Goal: Task Accomplishment & Management: Use online tool/utility

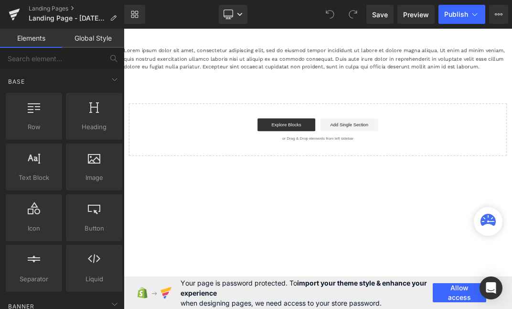
click at [512, 94] on div "Lorem ipsum dolor sit amet, consectetur adipiscing elit, sed do eiusmod tempor …" at bounding box center [413, 136] width 578 height 163
click at [512, 83] on p "Lorem ipsum dolor sit amet, consectetur adipiscing elit, sed do eiusmod tempor …" at bounding box center [413, 73] width 578 height 37
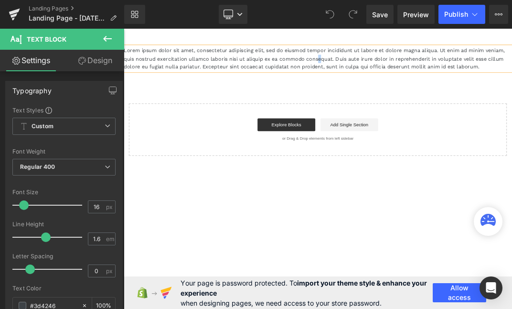
click at [415, 70] on p "Lorem ipsum dolor sit amet, consectetur adipiscing elit, sed do eiusmod tempor …" at bounding box center [413, 73] width 578 height 37
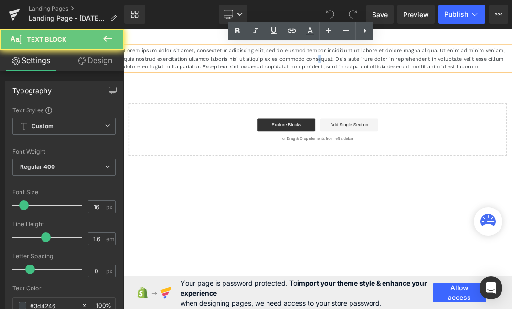
click at [415, 70] on p "Lorem ipsum dolor sit amet, consectetur adipiscing elit, sed do eiusmod tempor …" at bounding box center [413, 73] width 578 height 37
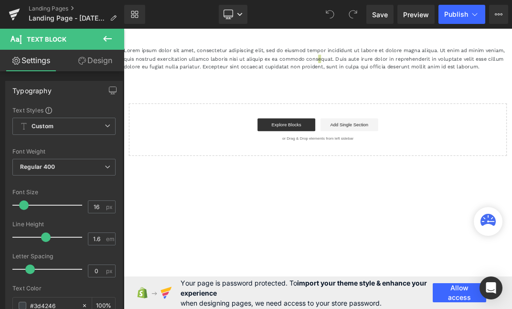
click at [117, 37] on button at bounding box center [107, 39] width 33 height 21
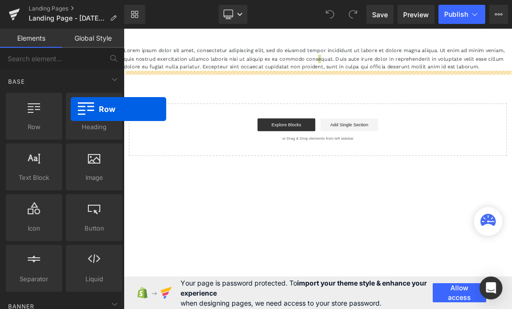
drag, startPoint x: 162, startPoint y: 147, endPoint x: 260, endPoint y: 117, distance: 103.0
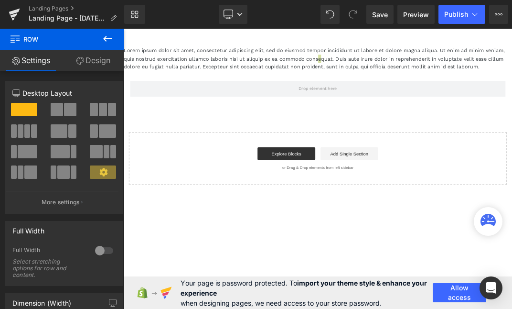
click at [113, 39] on icon at bounding box center [107, 38] width 11 height 11
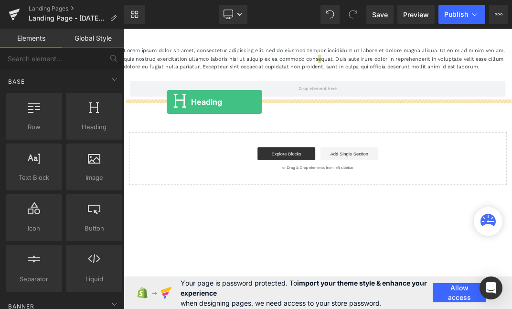
drag, startPoint x: 227, startPoint y: 139, endPoint x: 228, endPoint y: 132, distance: 6.5
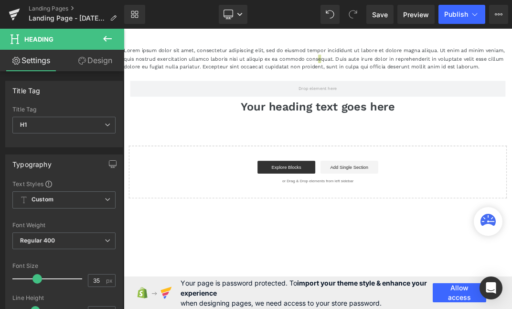
click at [110, 41] on icon at bounding box center [107, 38] width 11 height 11
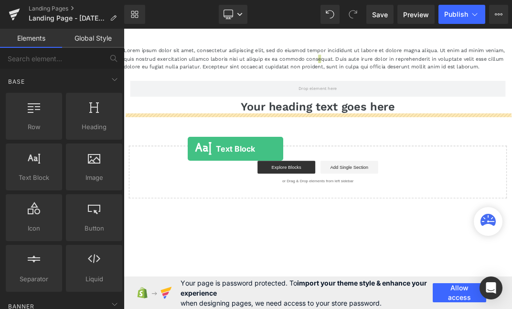
drag, startPoint x: 162, startPoint y: 199, endPoint x: 221, endPoint y: 206, distance: 59.8
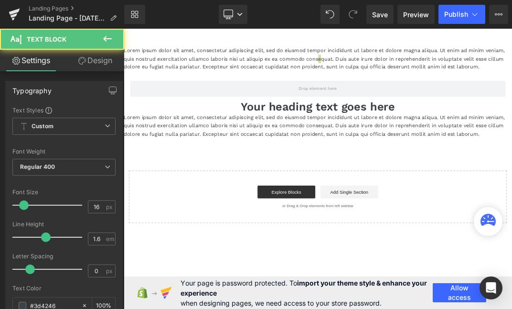
click at [108, 39] on icon at bounding box center [107, 38] width 11 height 11
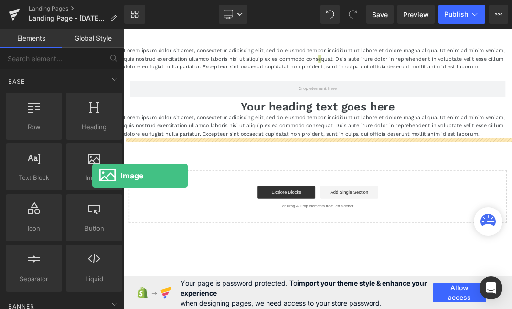
drag, startPoint x: 214, startPoint y: 204, endPoint x: 250, endPoint y: 221, distance: 40.0
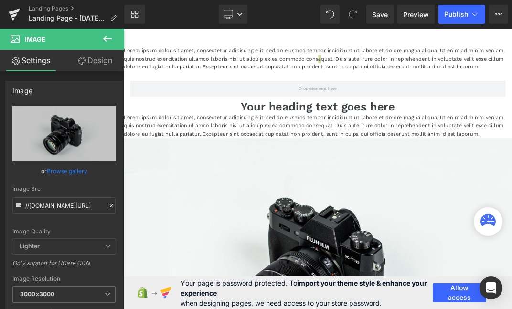
click at [106, 41] on icon at bounding box center [107, 39] width 9 height 6
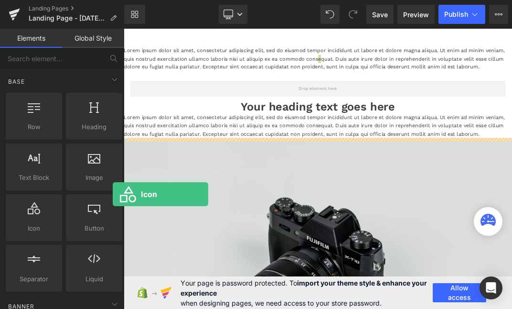
drag, startPoint x: 155, startPoint y: 244, endPoint x: 234, endPoint y: 255, distance: 80.1
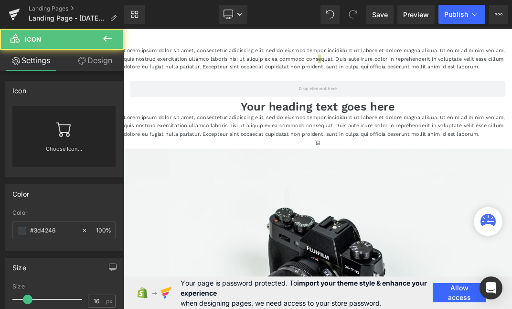
click at [107, 40] on icon at bounding box center [107, 38] width 11 height 11
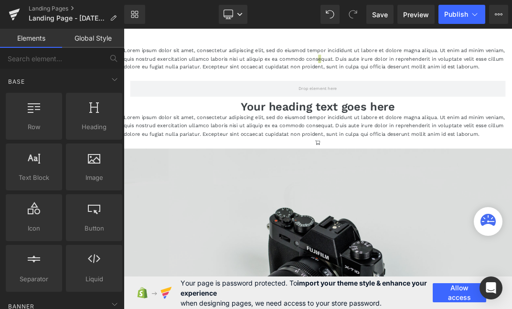
drag, startPoint x: 213, startPoint y: 241, endPoint x: 284, endPoint y: 255, distance: 72.5
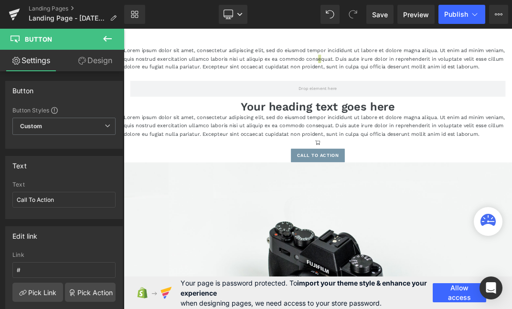
click at [104, 38] on icon at bounding box center [107, 39] width 9 height 6
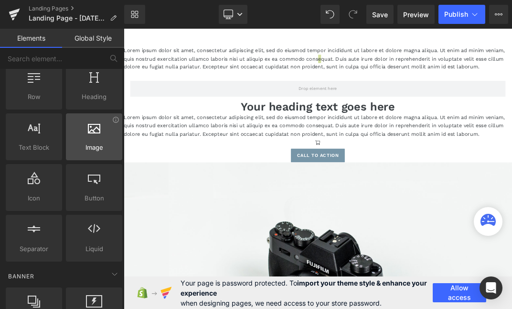
scroll to position [43, 0]
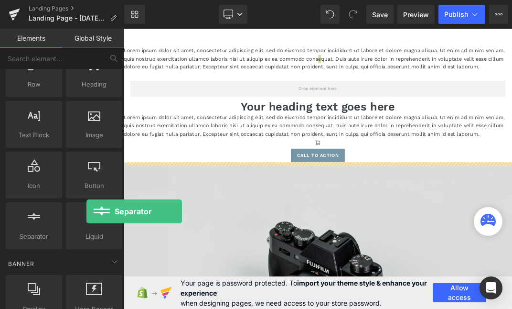
drag, startPoint x: 159, startPoint y: 261, endPoint x: 211, endPoint y: 271, distance: 52.7
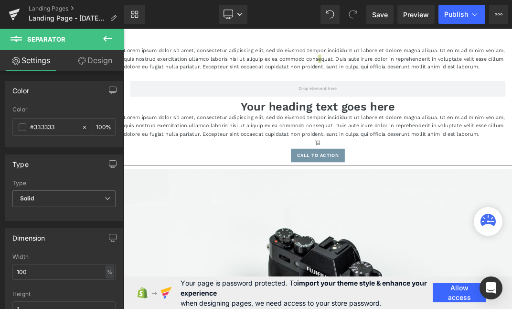
click at [114, 36] on button at bounding box center [107, 39] width 33 height 21
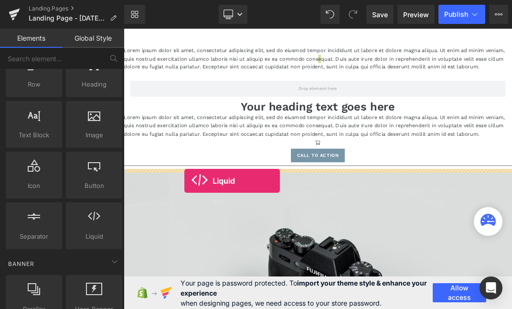
drag, startPoint x: 217, startPoint y: 251, endPoint x: 243, endPoint y: 246, distance: 25.8
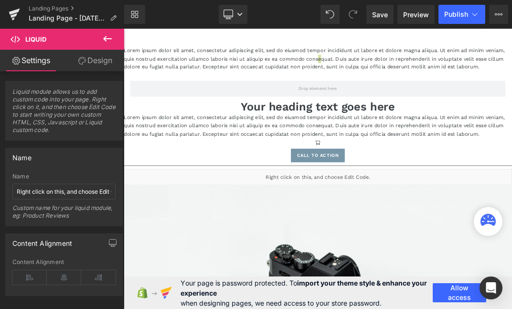
click at [107, 38] on icon at bounding box center [107, 39] width 9 height 6
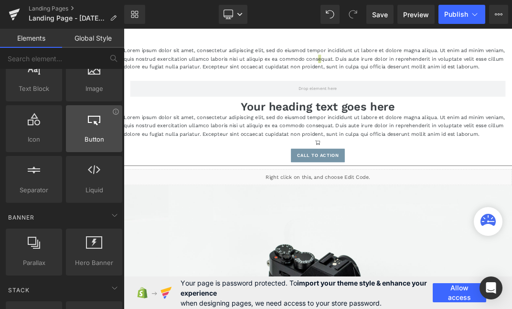
scroll to position [110, 0]
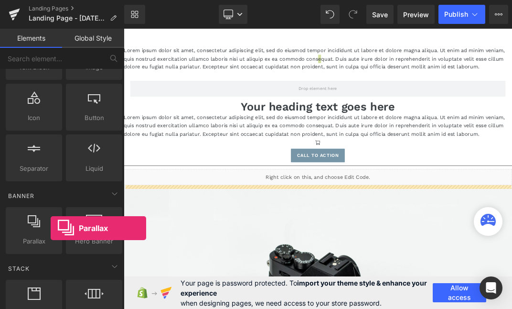
drag, startPoint x: 174, startPoint y: 257, endPoint x: 271, endPoint y: 249, distance: 96.3
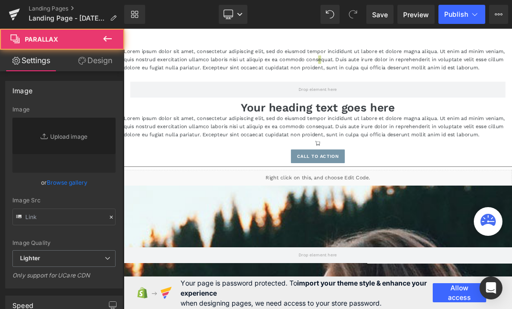
scroll to position [1224, 578]
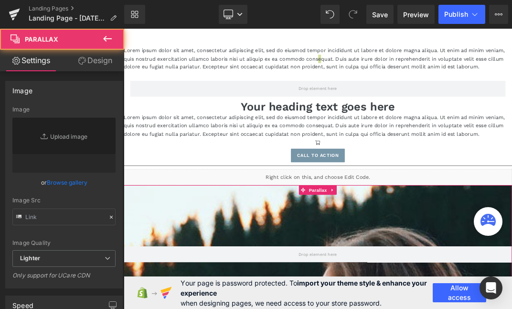
type input "https://cdn.shopify.com/s/files/1/0657/0813/files/slide-girl_2048x.jpg"
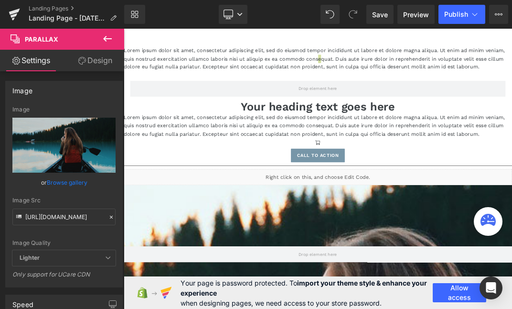
click at [107, 34] on icon at bounding box center [107, 38] width 11 height 11
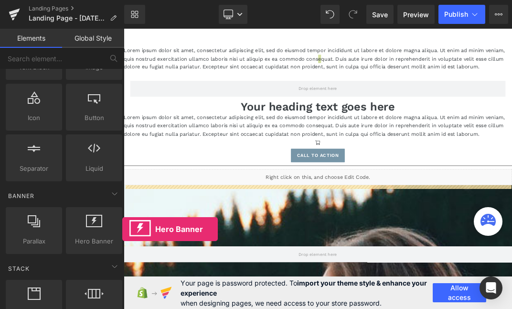
drag, startPoint x: 208, startPoint y: 268, endPoint x: 253, endPoint y: 288, distance: 49.2
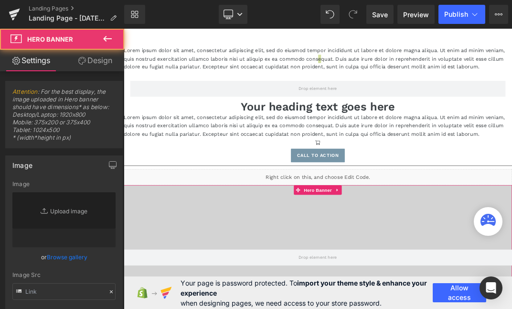
type input "https://assets.gemcommerce.xyz/v6/editor/images/hero.jpg"
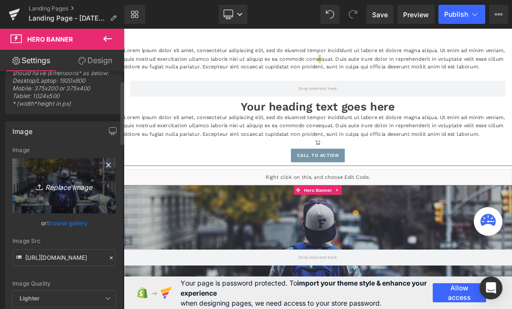
scroll to position [53, 0]
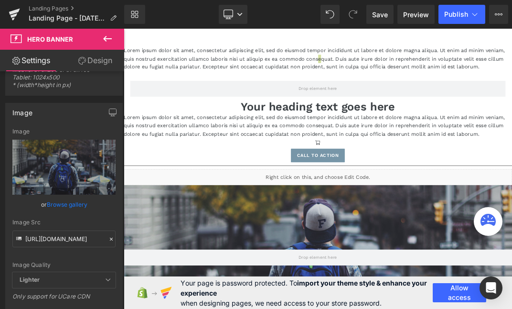
click at [112, 40] on icon at bounding box center [107, 38] width 11 height 11
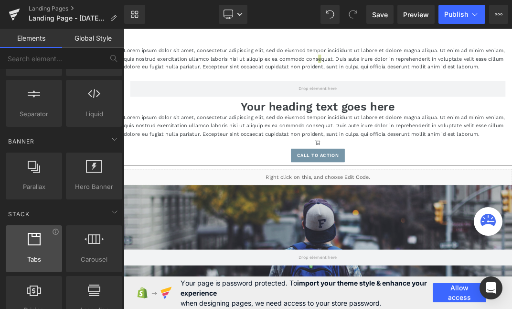
scroll to position [177, 0]
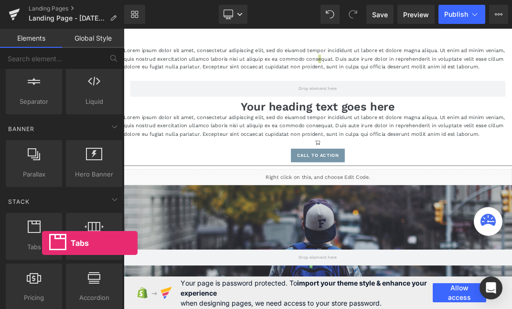
drag, startPoint x: 166, startPoint y: 271, endPoint x: 221, endPoint y: 257, distance: 57.3
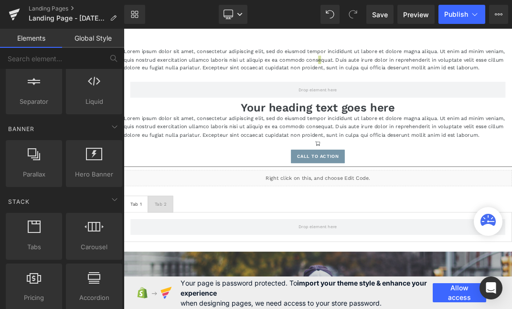
scroll to position [1274, 571]
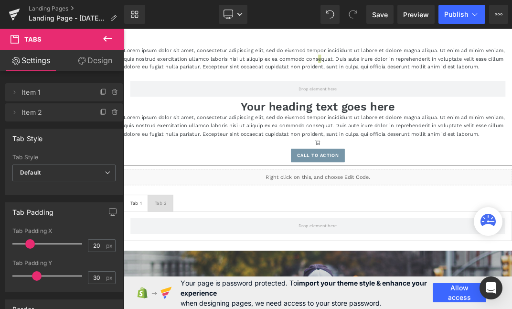
click at [106, 40] on icon at bounding box center [107, 38] width 11 height 11
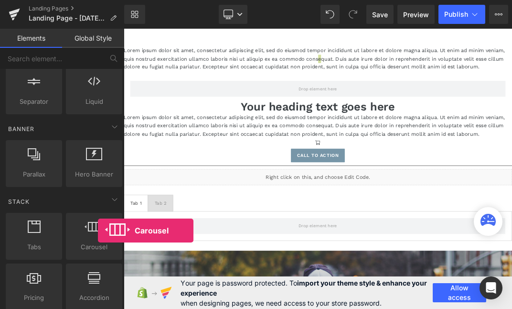
drag, startPoint x: 222, startPoint y: 259, endPoint x: 249, endPoint y: 280, distance: 34.4
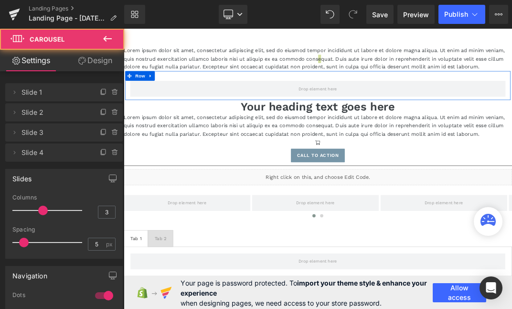
scroll to position [1327, 571]
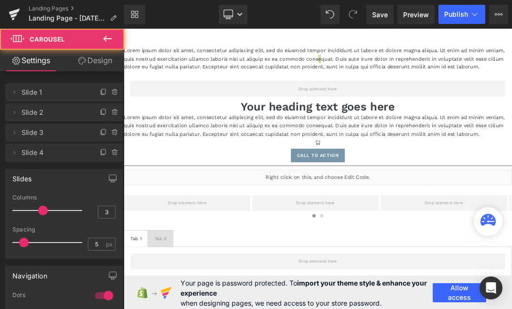
click at [107, 41] on icon at bounding box center [107, 38] width 11 height 11
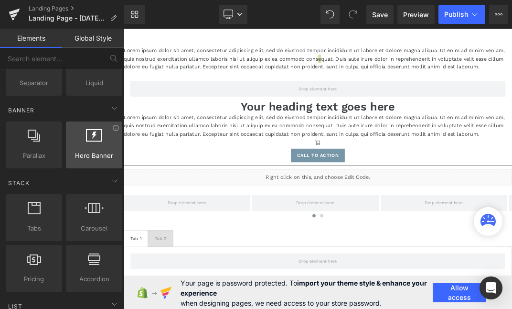
scroll to position [208, 0]
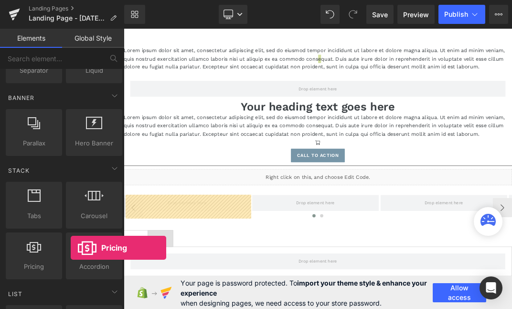
drag, startPoint x: 175, startPoint y: 284, endPoint x: 306, endPoint y: 302, distance: 132.6
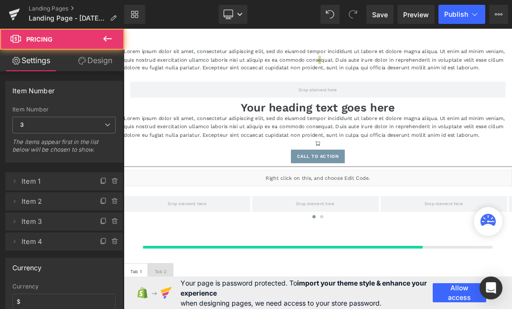
scroll to position [1498, 571]
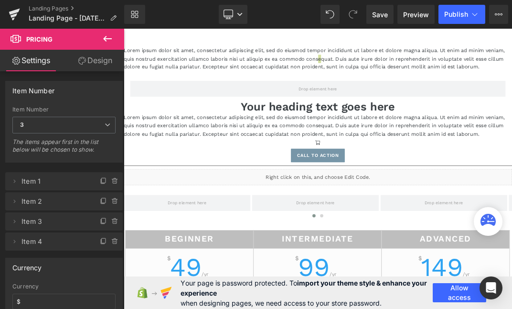
click at [108, 39] on icon at bounding box center [107, 38] width 11 height 11
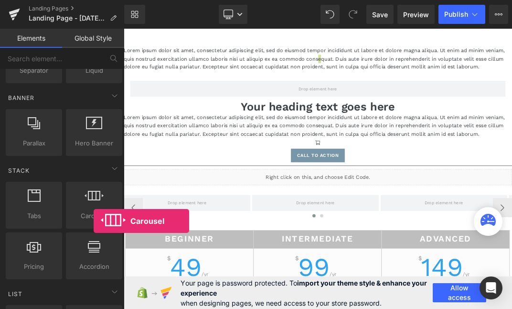
drag, startPoint x: 217, startPoint y: 249, endPoint x: 313, endPoint y: 283, distance: 101.0
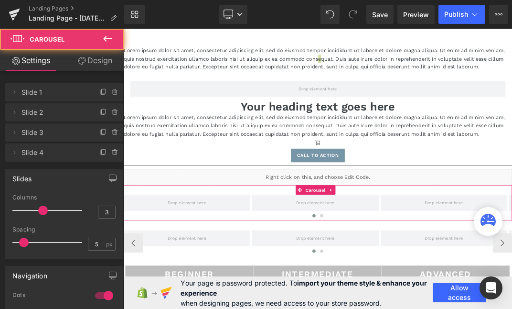
scroll to position [1551, 571]
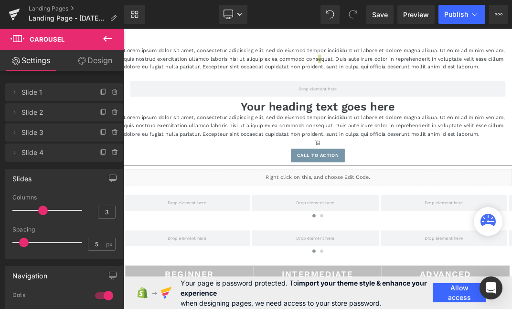
click at [108, 35] on icon at bounding box center [107, 38] width 11 height 11
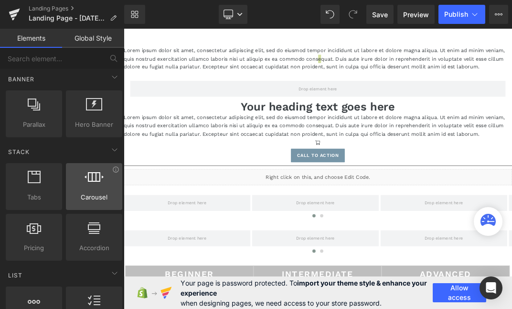
scroll to position [239, 0]
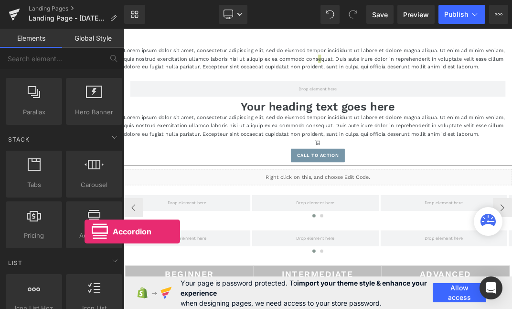
drag, startPoint x: 208, startPoint y: 260, endPoint x: 358, endPoint y: 305, distance: 156.8
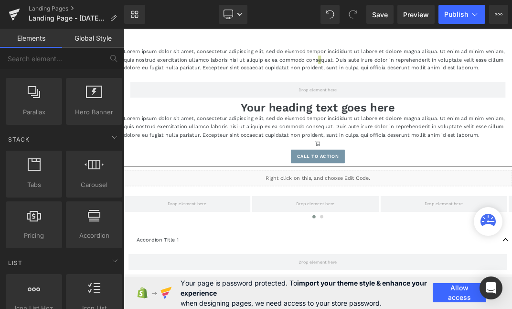
scroll to position [1700, 571]
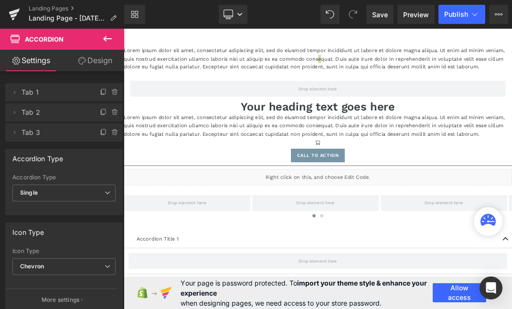
click at [106, 41] on icon at bounding box center [107, 38] width 11 height 11
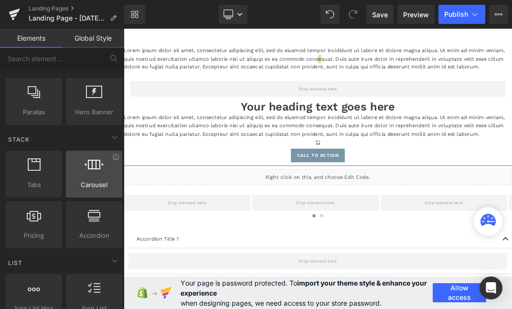
scroll to position [0, 0]
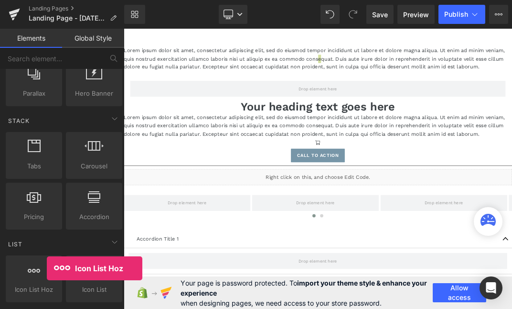
drag, startPoint x: 171, startPoint y: 297, endPoint x: 203, endPoint y: 333, distance: 48.4
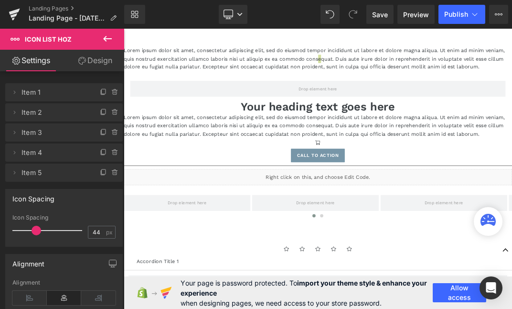
click at [103, 40] on icon at bounding box center [107, 38] width 11 height 11
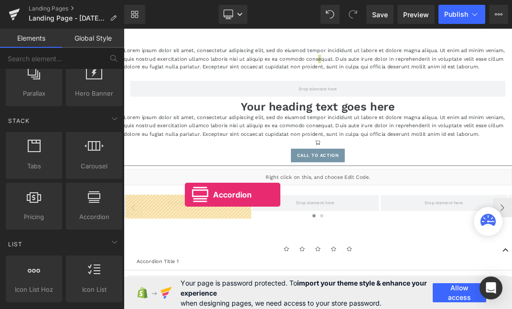
drag, startPoint x: 223, startPoint y: 234, endPoint x: 366, endPoint y: 263, distance: 145.3
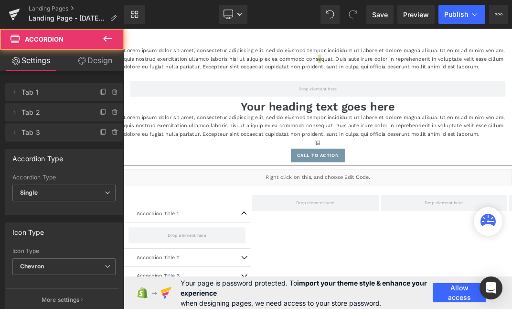
click at [100, 37] on button at bounding box center [107, 39] width 33 height 21
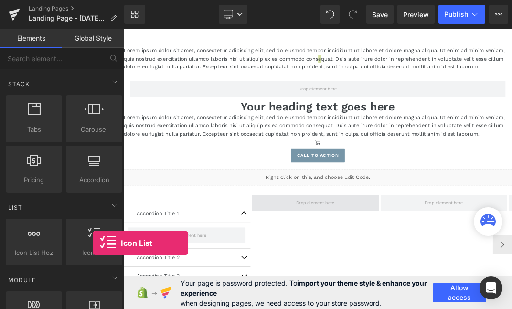
drag, startPoint x: 217, startPoint y: 271, endPoint x: 403, endPoint y: 286, distance: 187.4
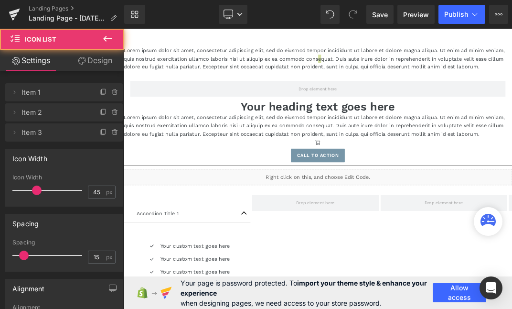
click at [108, 43] on icon at bounding box center [107, 38] width 11 height 11
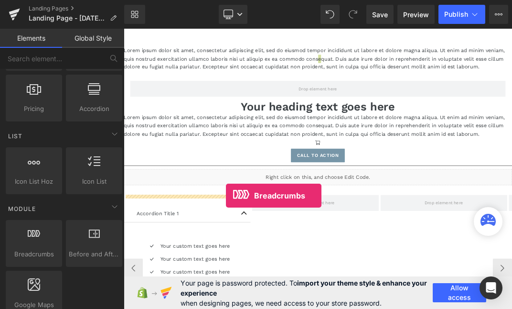
drag, startPoint x: 178, startPoint y: 267, endPoint x: 280, endPoint y: 277, distance: 102.3
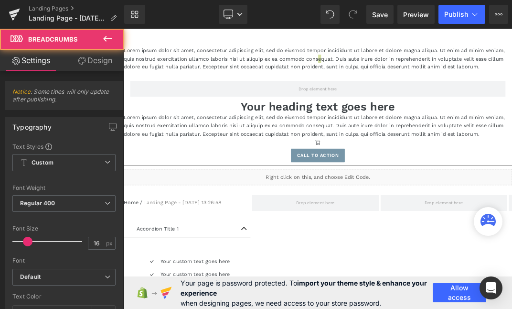
click at [106, 38] on icon at bounding box center [107, 38] width 11 height 11
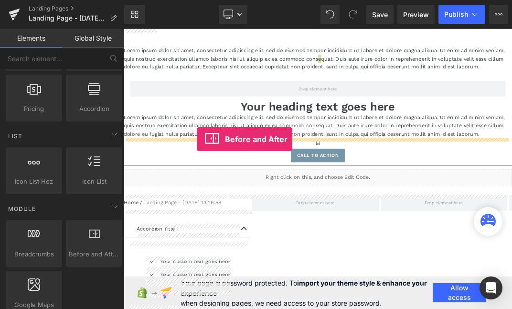
drag, startPoint x: 213, startPoint y: 273, endPoint x: 233, endPoint y: 193, distance: 82.8
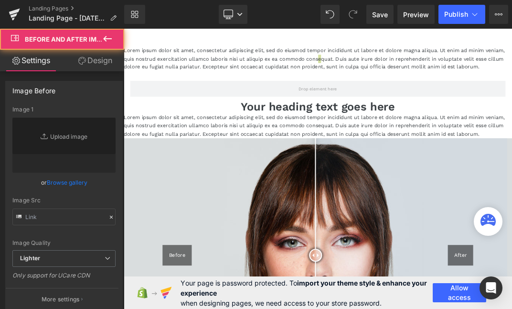
type input "https://cdn.shopify.com/s/files/1/2005/9307/files/Before-2_1024x1024.jpg"
type input "https://cdn.shopify.com/s/files/1/2005/9307/files/After-2_1024x1024.jpg"
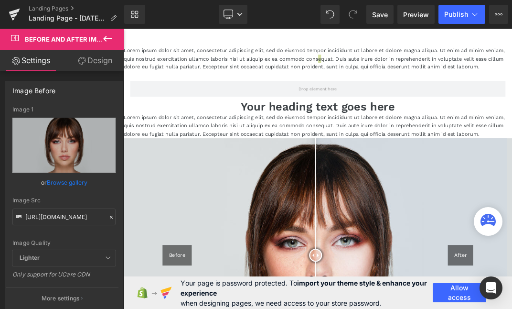
click at [110, 39] on icon at bounding box center [107, 38] width 11 height 11
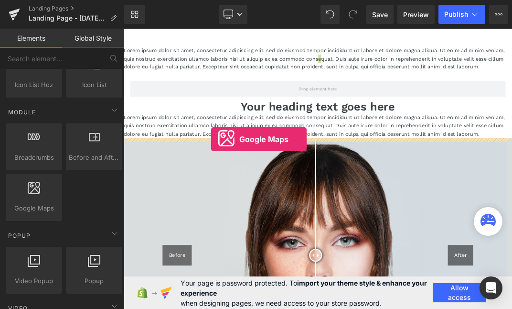
drag, startPoint x: 185, startPoint y: 219, endPoint x: 290, endPoint y: 180, distance: 112.2
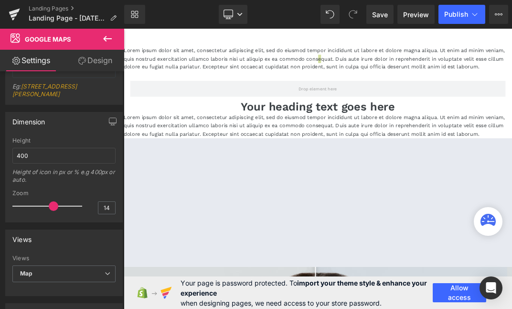
click at [117, 38] on button at bounding box center [107, 39] width 33 height 21
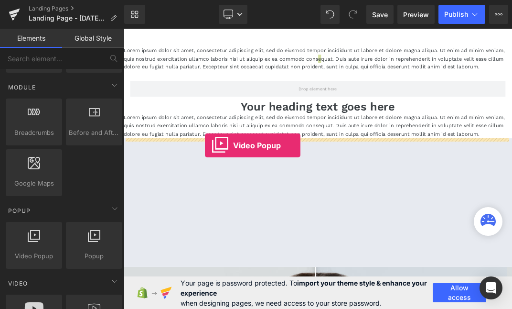
drag, startPoint x: 173, startPoint y: 271, endPoint x: 249, endPoint y: 200, distance: 103.5
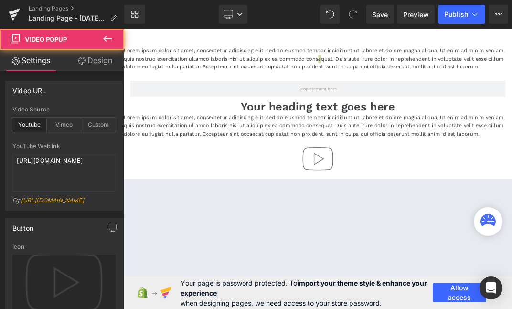
click at [107, 38] on icon at bounding box center [107, 38] width 11 height 11
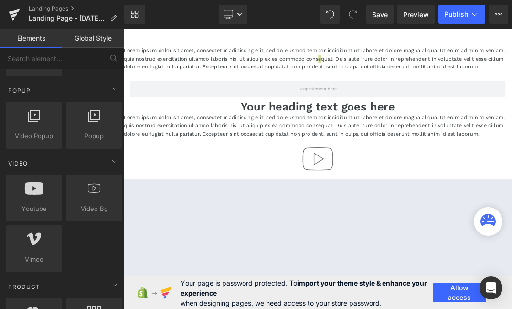
drag, startPoint x: 211, startPoint y: 165, endPoint x: 312, endPoint y: 160, distance: 101.0
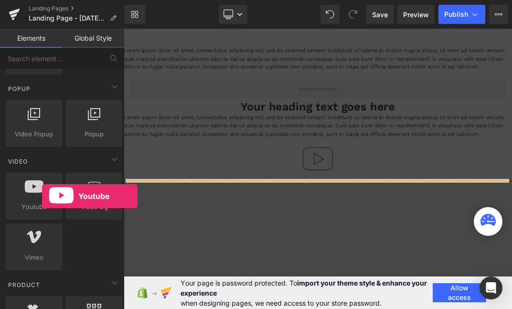
drag, startPoint x: 166, startPoint y: 225, endPoint x: 235, endPoint y: 208, distance: 70.8
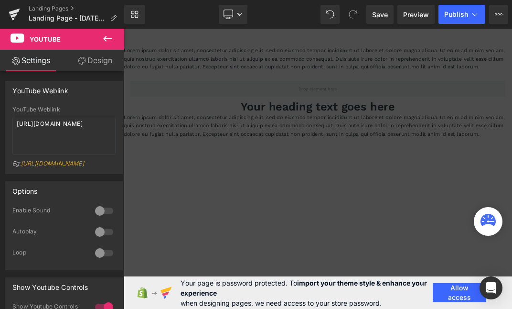
click at [116, 36] on button at bounding box center [107, 39] width 33 height 21
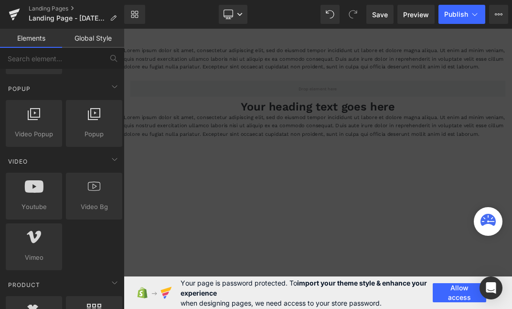
drag, startPoint x: 212, startPoint y: 236, endPoint x: 241, endPoint y: 229, distance: 29.8
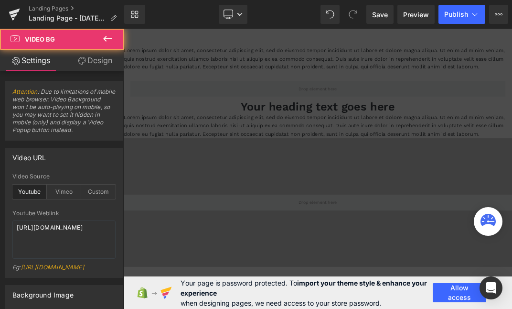
click at [107, 40] on icon at bounding box center [107, 38] width 11 height 11
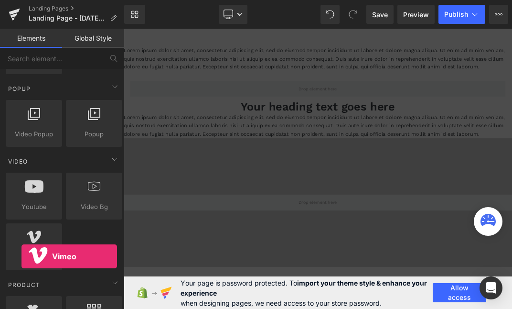
drag, startPoint x: 145, startPoint y: 285, endPoint x: 282, endPoint y: 260, distance: 138.8
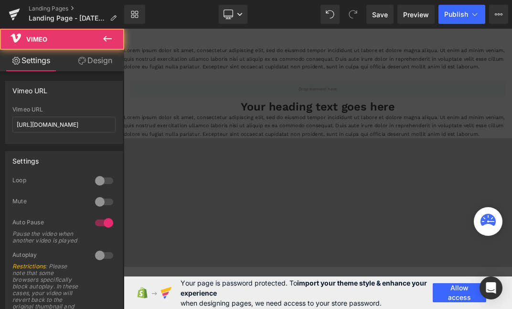
click at [108, 43] on icon at bounding box center [107, 38] width 11 height 11
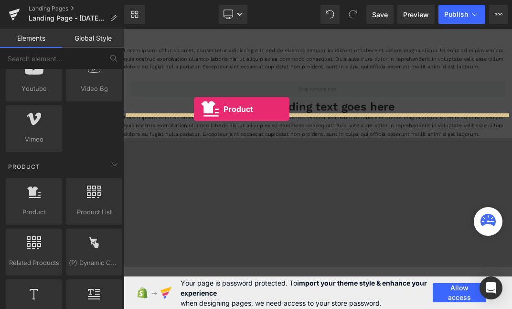
drag, startPoint x: 158, startPoint y: 229, endPoint x: 229, endPoint y: 148, distance: 108.0
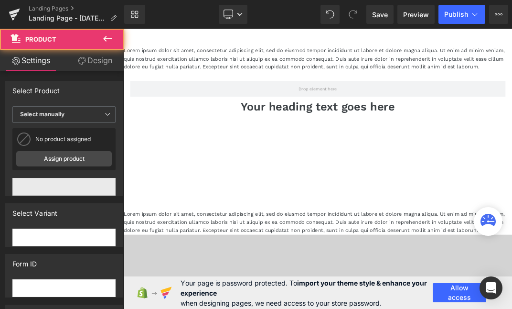
click at [376, 266] on div at bounding box center [413, 226] width 578 height 143
click at [390, 219] on div at bounding box center [413, 226] width 578 height 143
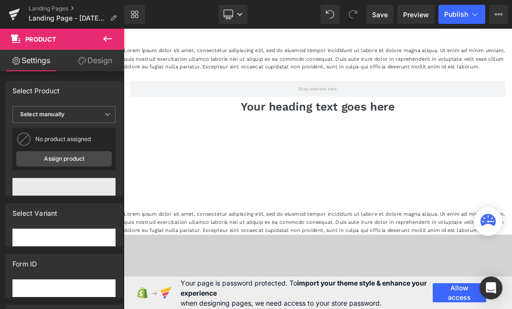
click at [327, 223] on div at bounding box center [413, 226] width 578 height 143
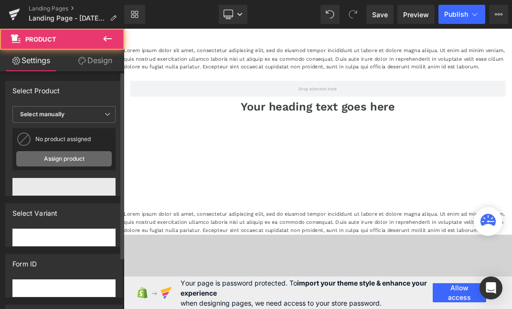
click at [82, 156] on link "Assign product" at bounding box center [64, 158] width 96 height 15
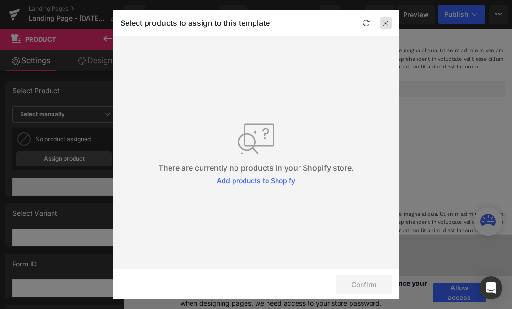
drag, startPoint x: 390, startPoint y: 25, endPoint x: 386, endPoint y: 1, distance: 24.8
click at [390, 25] on div at bounding box center [385, 22] width 11 height 11
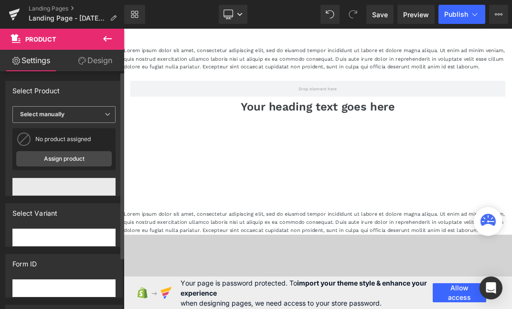
click at [92, 113] on span "Select manually" at bounding box center [63, 114] width 103 height 17
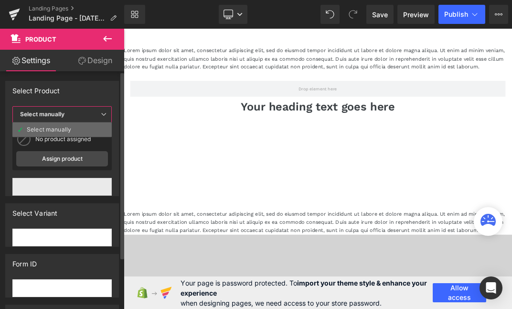
click at [80, 124] on li "Select manually" at bounding box center [61, 129] width 99 height 14
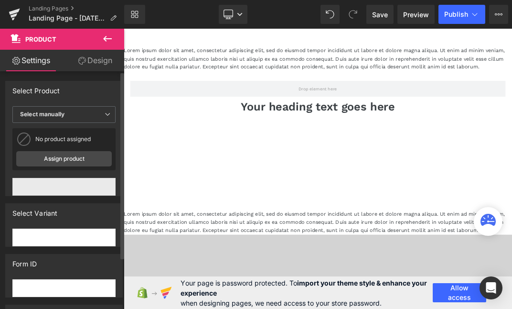
click at [71, 142] on div "No product assigned" at bounding box center [73, 139] width 76 height 7
click at [64, 153] on link "Assign product" at bounding box center [64, 158] width 96 height 15
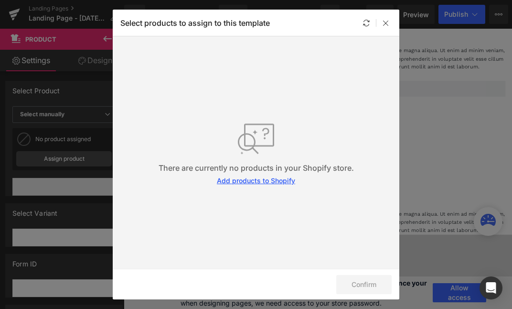
click at [240, 180] on link "Add products to Shopify" at bounding box center [256, 180] width 78 height 10
click at [385, 22] on icon at bounding box center [386, 23] width 8 height 8
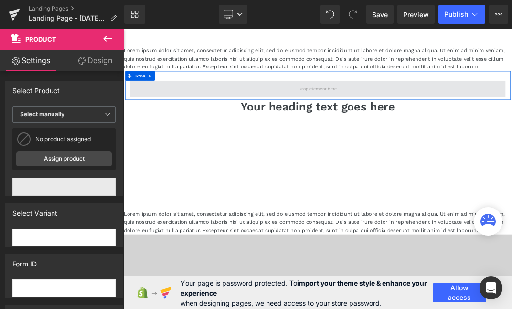
click at [468, 116] on span at bounding box center [412, 118] width 559 height 24
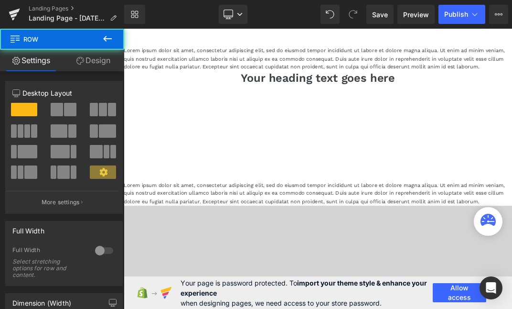
click at [468, 116] on div at bounding box center [413, 183] width 578 height 143
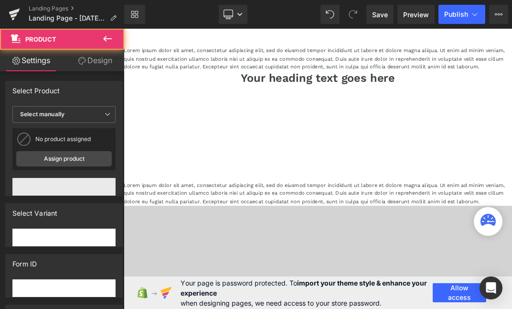
click at [468, 116] on div at bounding box center [413, 183] width 578 height 143
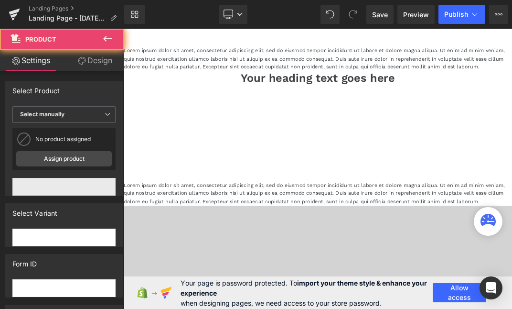
click at [468, 116] on div at bounding box center [413, 183] width 578 height 143
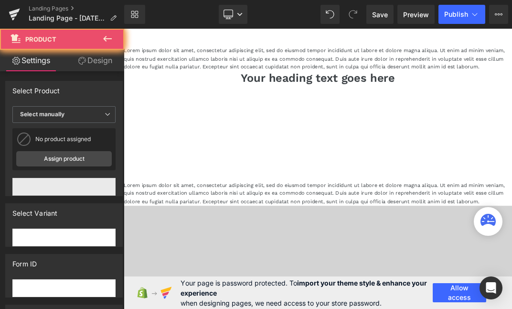
click at [468, 116] on div at bounding box center [413, 183] width 578 height 143
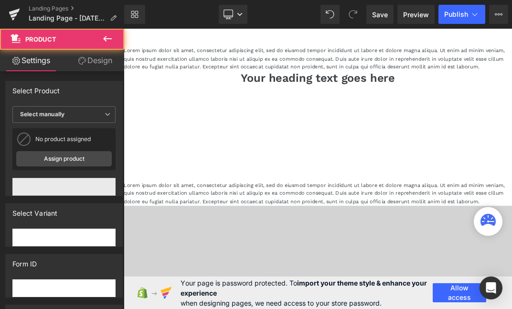
click at [468, 116] on div at bounding box center [413, 183] width 578 height 143
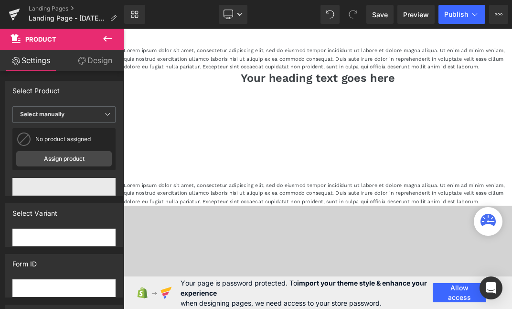
click at [468, 116] on div at bounding box center [413, 183] width 578 height 143
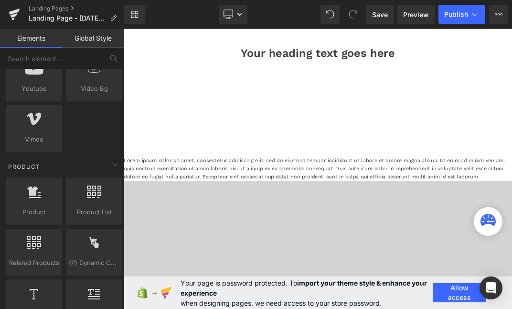
click at [331, 93] on div at bounding box center [413, 146] width 578 height 143
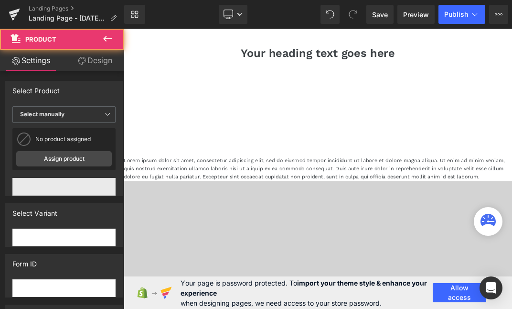
click at [331, 93] on div at bounding box center [413, 146] width 578 height 143
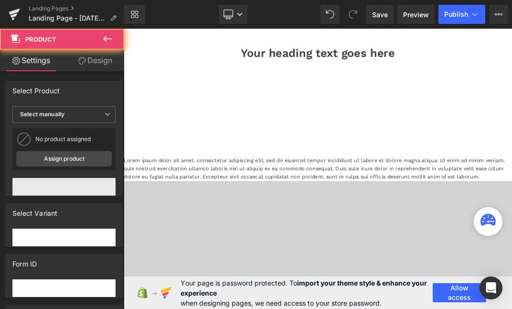
click at [332, 93] on div at bounding box center [413, 146] width 578 height 143
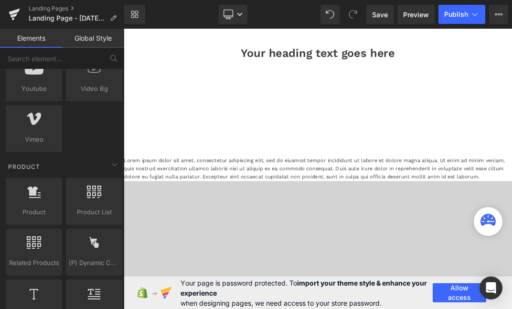
click at [336, 79] on div at bounding box center [413, 146] width 578 height 143
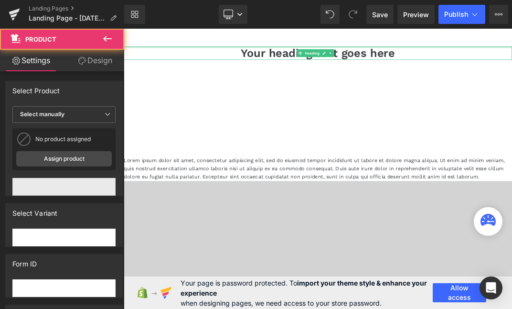
click at [344, 55] on div "Your heading text goes here Heading" at bounding box center [413, 65] width 578 height 20
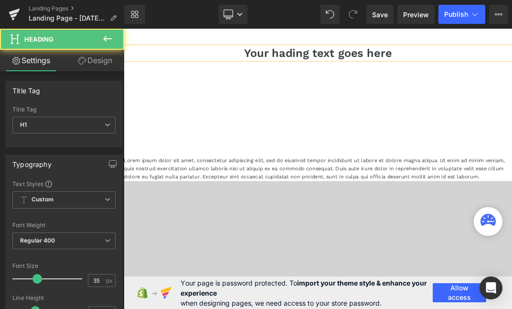
click at [237, 64] on h1 "Your hading text goes here" at bounding box center [413, 65] width 578 height 20
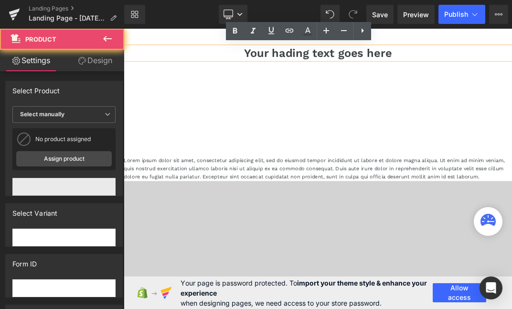
click at [229, 100] on div at bounding box center [413, 146] width 578 height 143
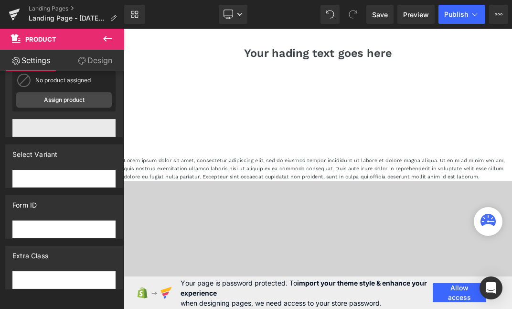
click at [110, 38] on icon at bounding box center [107, 39] width 9 height 6
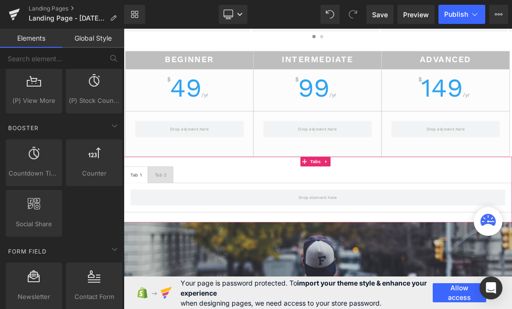
click at [343, 246] on ul "Tab 1 Text Block Tab 2 Text Block" at bounding box center [413, 246] width 578 height 25
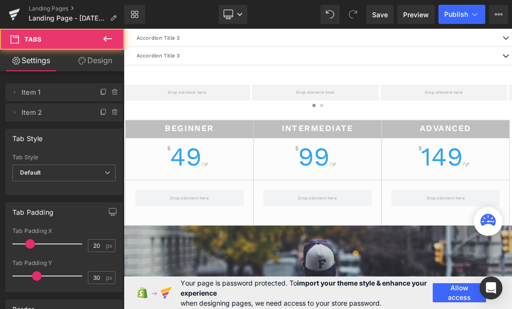
click at [343, 254] on div at bounding box center [412, 280] width 190 height 53
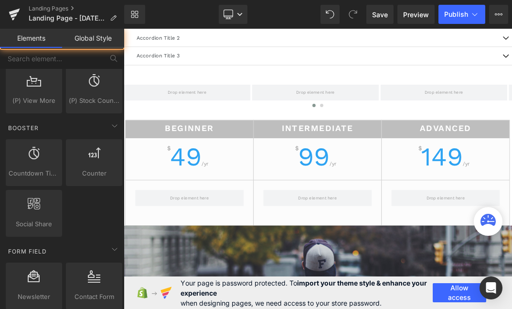
click at [343, 254] on div at bounding box center [412, 280] width 190 height 53
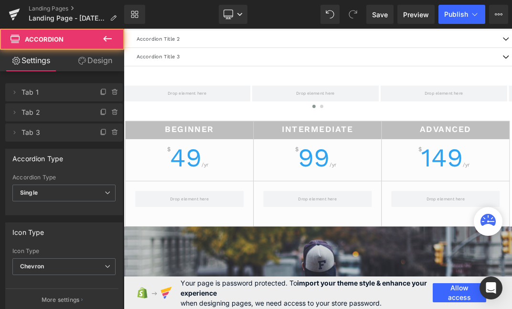
click at [349, 98] on div "Icon Icon Icon Icon Icon Icon List Hoz Accordion Title 1 Text Block" at bounding box center [413, 7] width 578 height 182
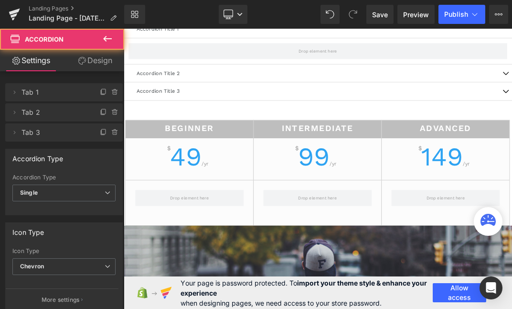
click at [346, 170] on h2 "Intermediate" at bounding box center [412, 178] width 190 height 17
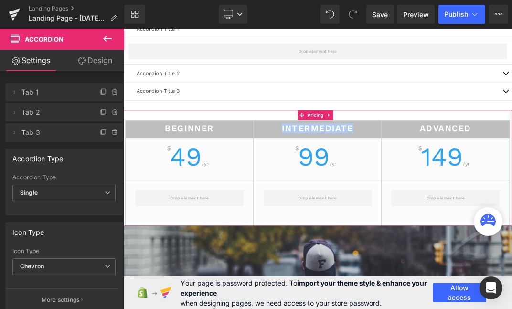
click at [346, 170] on h2 "Intermediate" at bounding box center [412, 178] width 190 height 17
click at [349, 152] on div "Beginner $ 49 /yr Intermediate $ 99 /yr Advanced $ 149 /yr" at bounding box center [413, 236] width 578 height 172
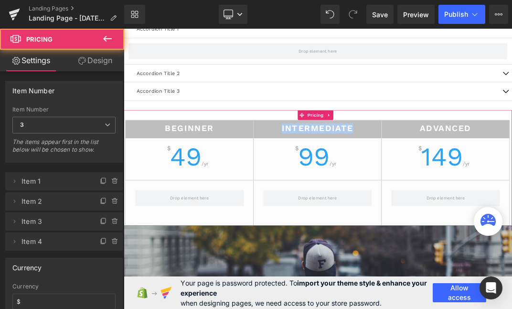
click at [349, 152] on div "Beginner $ 49 /yr Intermediate $ 99 /yr Advanced $ 149 /yr" at bounding box center [413, 236] width 578 height 172
click at [350, 152] on div "Beginner $ 49 /yr Intermediate $ 99 /yr Advanced $ 149 /yr" at bounding box center [413, 236] width 578 height 172
click at [352, 150] on div "Beginner $ 49 /yr Intermediate $ 99 /yr Advanced $ 149 /yr" at bounding box center [413, 236] width 578 height 172
click at [512, 150] on div "Beginner $ 49 /yr Intermediate $ 99 /yr Advanced $ 149 /yr" at bounding box center [413, 236] width 578 height 172
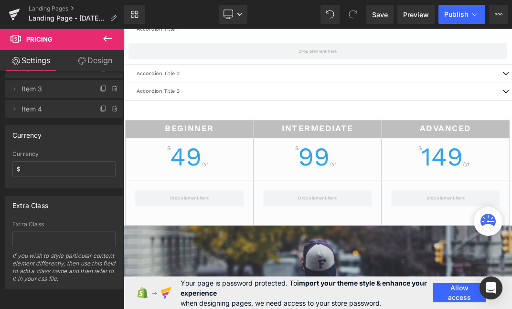
click at [113, 40] on icon at bounding box center [107, 38] width 11 height 11
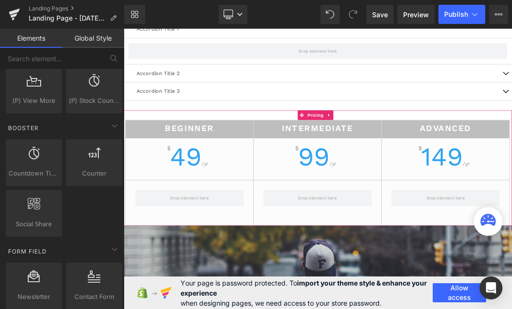
click at [317, 150] on div "Beginner $ 49 /yr Intermediate $ 99 /yr Advanced $ 149 /yr" at bounding box center [413, 236] width 578 height 172
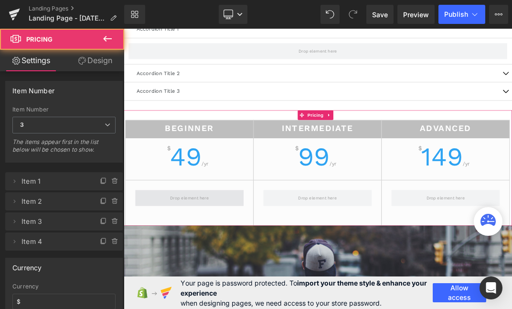
click at [292, 264] on div at bounding box center [222, 280] width 190 height 53
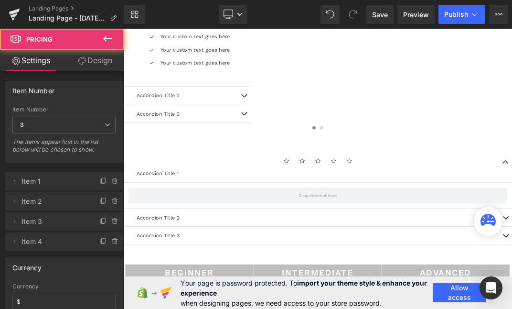
drag, startPoint x: 193, startPoint y: 348, endPoint x: 252, endPoint y: 270, distance: 98.2
click at [252, 270] on div "Rendering Content" at bounding box center [256, 271] width 59 height 11
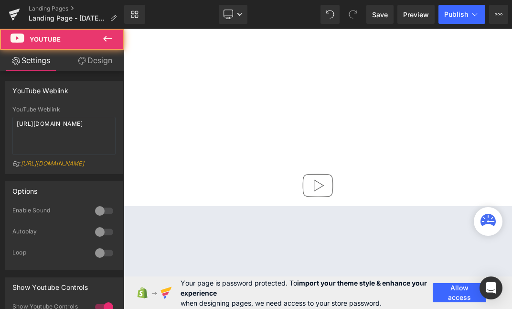
click at [336, 196] on div at bounding box center [413, 67] width 578 height 325
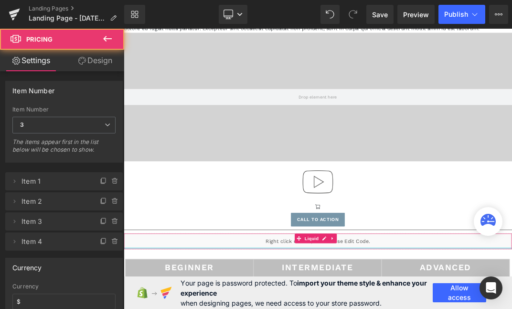
click at [124, 29] on div at bounding box center [124, 29] width 0 height 0
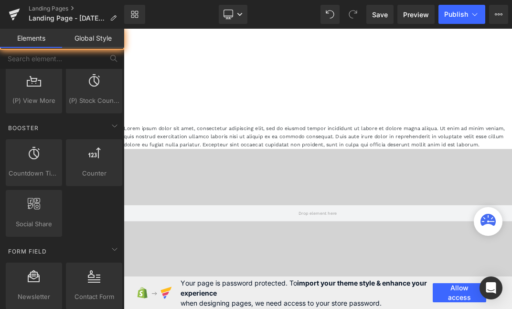
click at [328, 322] on div at bounding box center [413, 302] width 578 height 191
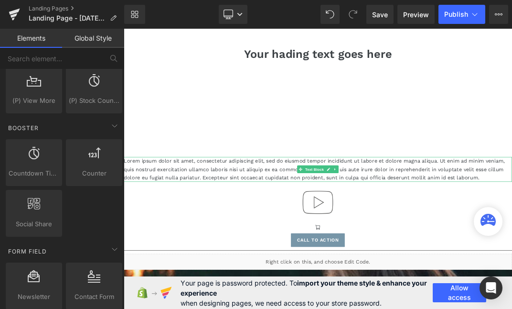
click at [340, 240] on p "Lorem ipsum dolor sit amet, consectetur adipiscing elit, sed do eiusmod tempor …" at bounding box center [413, 237] width 578 height 37
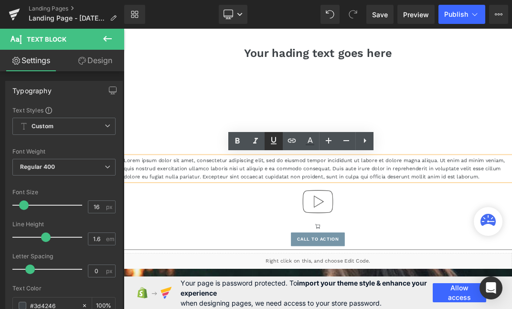
click at [269, 145] on icon at bounding box center [273, 140] width 11 height 11
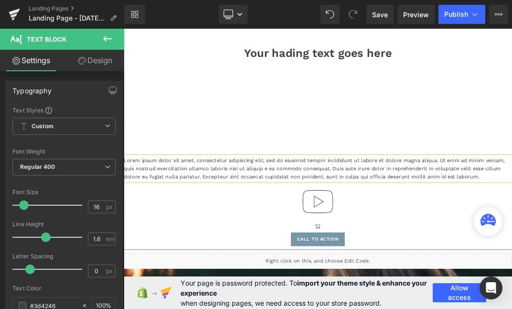
click at [262, 298] on div at bounding box center [413, 285] width 578 height 61
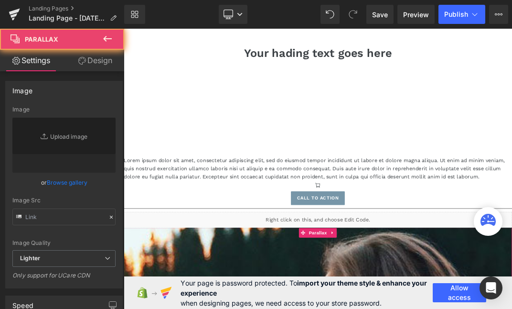
type input "https://cdn.shopify.com/s/files/1/0657/0813/files/slide-girl_2048x.jpg"
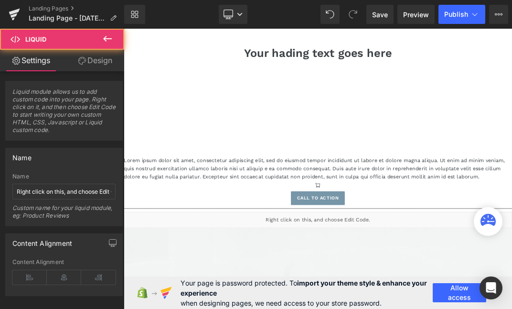
click at [270, 311] on div "Liquid" at bounding box center [413, 313] width 578 height 24
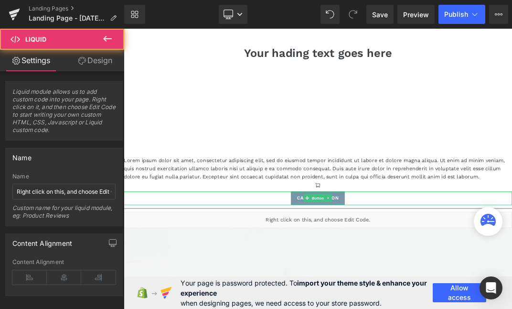
click at [281, 271] on div "Call To Action Button" at bounding box center [413, 281] width 578 height 21
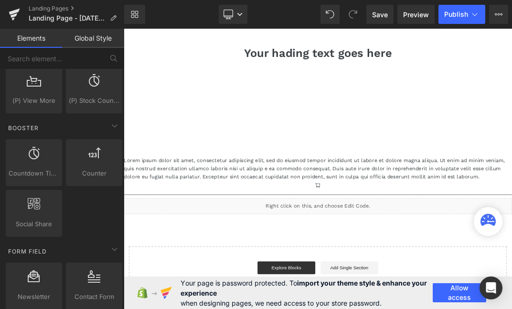
click at [283, 327] on div "Your hading text goes here Heading Lorem ipsum dolor sit amet, consectetur adip…" at bounding box center [413, 243] width 578 height 376
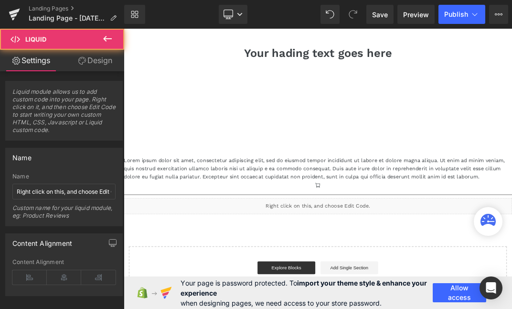
click at [301, 281] on div "Liquid" at bounding box center [413, 293] width 578 height 24
click at [317, 123] on div at bounding box center [413, 146] width 578 height 143
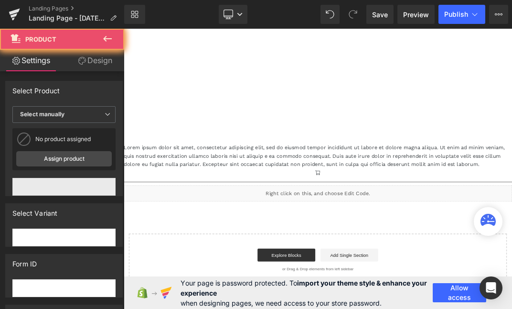
click at [325, 67] on div at bounding box center [413, 126] width 578 height 143
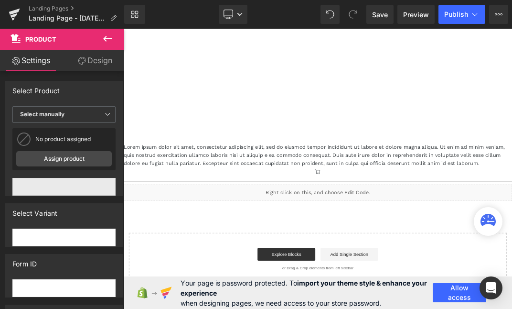
click at [115, 36] on button at bounding box center [107, 39] width 33 height 21
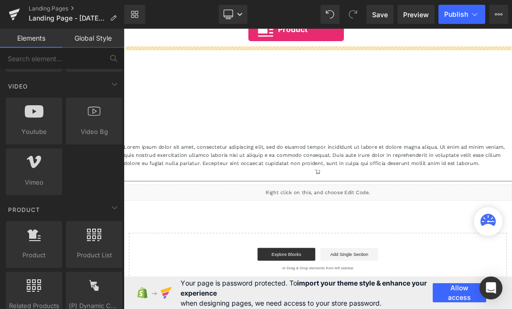
drag, startPoint x: 119, startPoint y: 155, endPoint x: 251, endPoint y: 27, distance: 184.5
click at [251, 27] on div "Product You are previewing how the will restyle your page. You can not edit Ele…" at bounding box center [256, 162] width 512 height 325
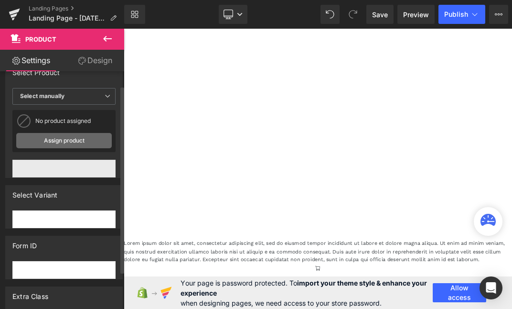
click at [74, 144] on link "Assign product" at bounding box center [64, 140] width 96 height 15
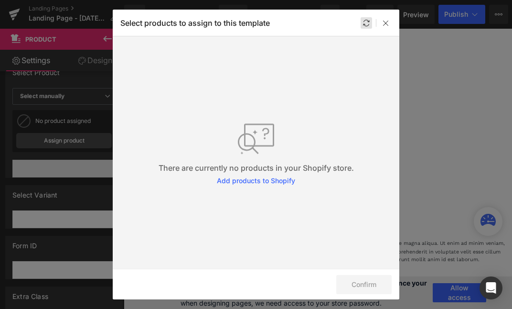
click at [361, 26] on div at bounding box center [366, 22] width 11 height 11
click at [387, 23] on icon at bounding box center [386, 23] width 8 height 8
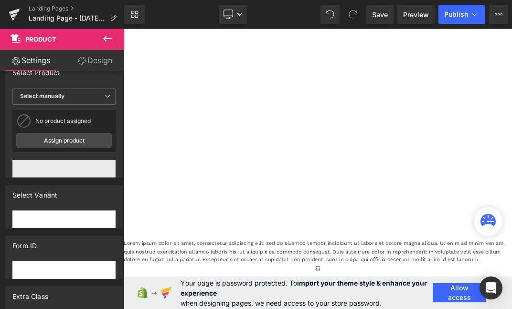
click at [97, 35] on button at bounding box center [107, 39] width 33 height 21
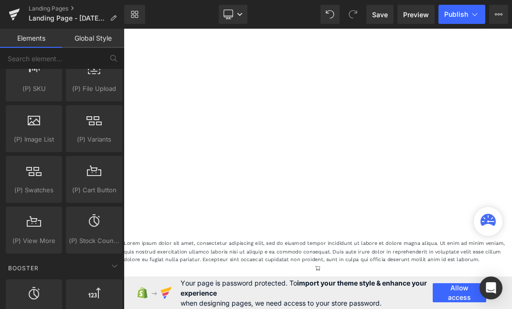
scroll to position [1168, 0]
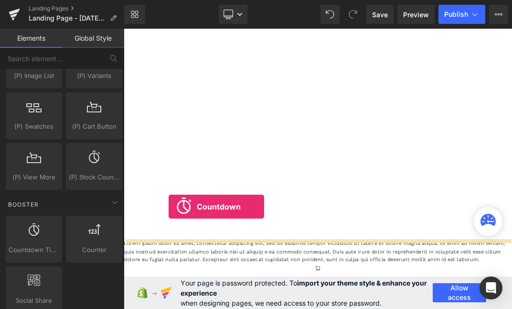
drag, startPoint x: 186, startPoint y: 257, endPoint x: 225, endPoint y: 292, distance: 52.2
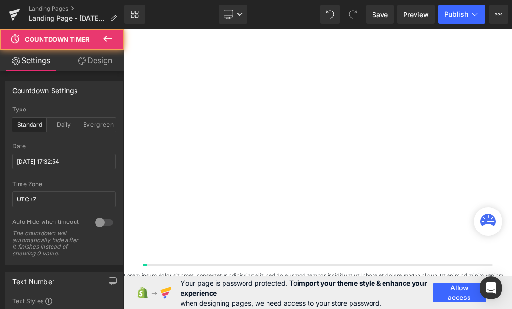
scroll to position [1224, 578]
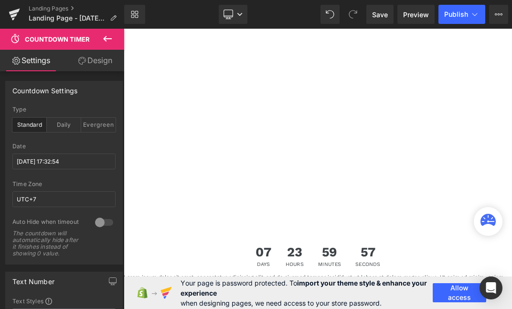
click at [108, 30] on button at bounding box center [107, 39] width 33 height 21
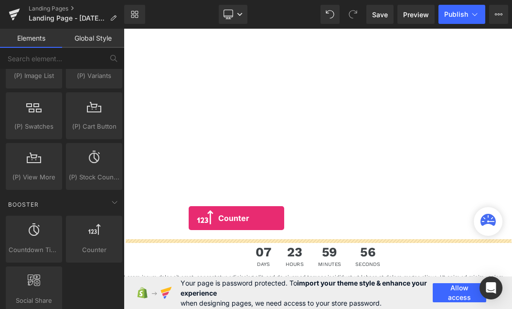
drag, startPoint x: 215, startPoint y: 265, endPoint x: 290, endPoint y: 309, distance: 87.2
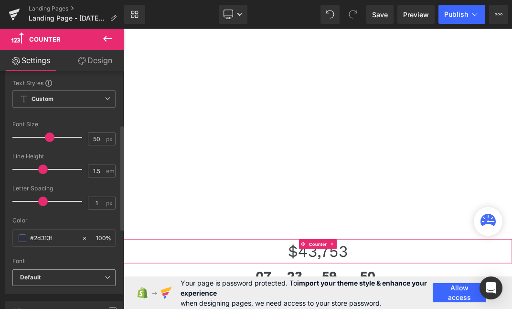
scroll to position [279, 0]
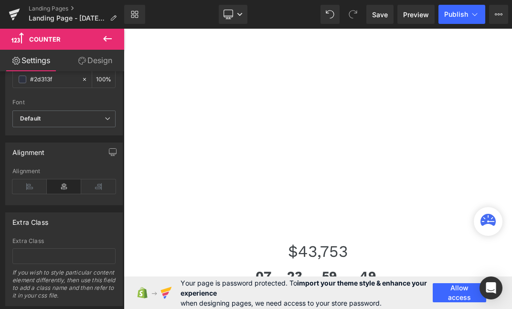
click at [107, 43] on icon at bounding box center [107, 38] width 11 height 11
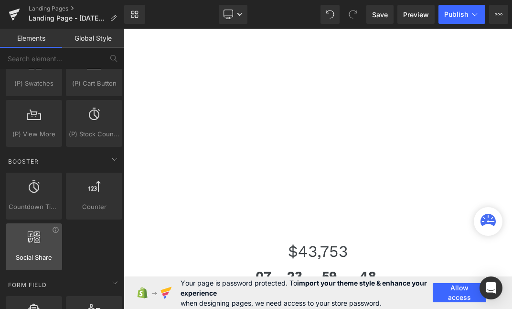
scroll to position [1223, 0]
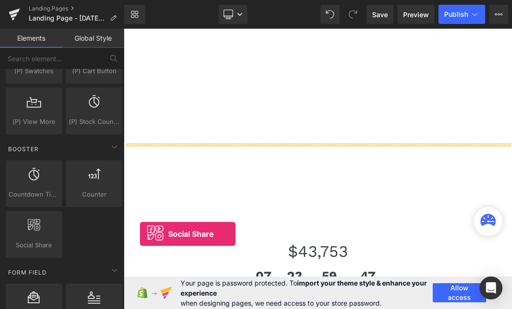
drag, startPoint x: 163, startPoint y: 270, endPoint x: 245, endPoint y: 336, distance: 105.1
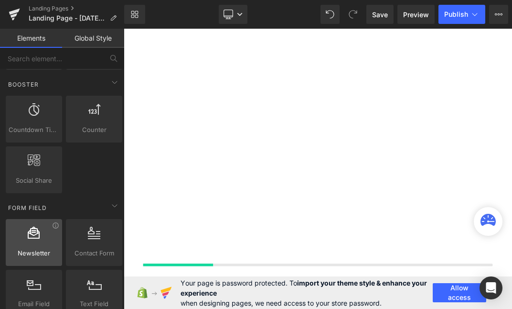
scroll to position [1329, 0]
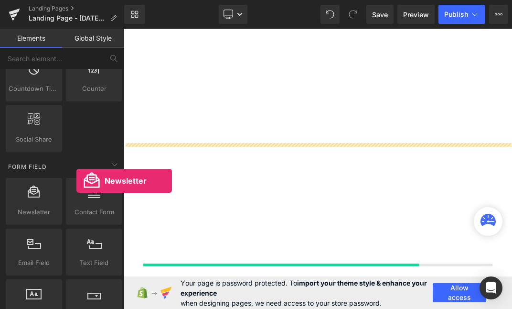
drag, startPoint x: 29, startPoint y: 203, endPoint x: -17, endPoint y: 177, distance: 52.2
click at [0, 177] on html "Newsletter You are previewing how the will restyle your page. You can not edit …" at bounding box center [256, 154] width 512 height 309
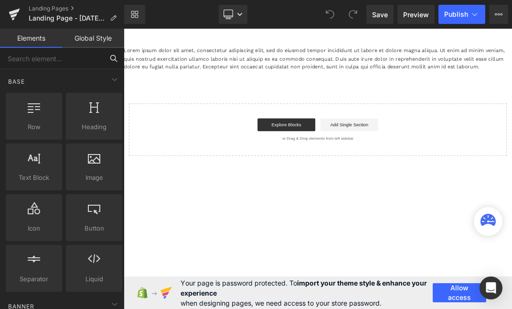
click at [88, 56] on input "text" at bounding box center [51, 58] width 103 height 21
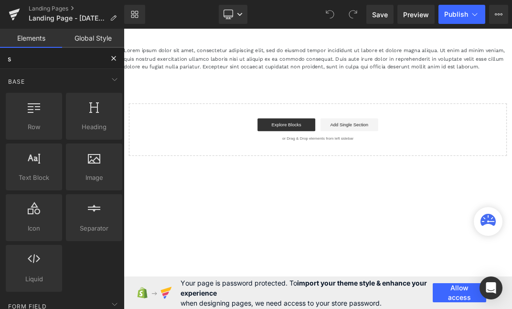
type input "so"
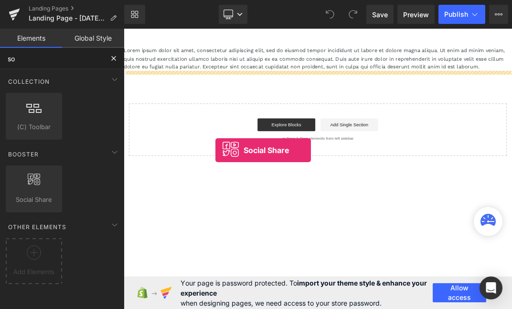
drag, startPoint x: 150, startPoint y: 228, endPoint x: 260, endPoint y: 209, distance: 112.0
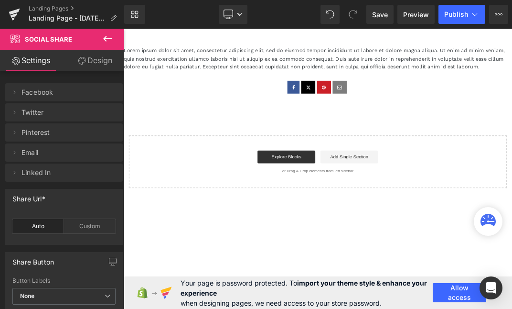
click at [110, 38] on icon at bounding box center [107, 38] width 11 height 11
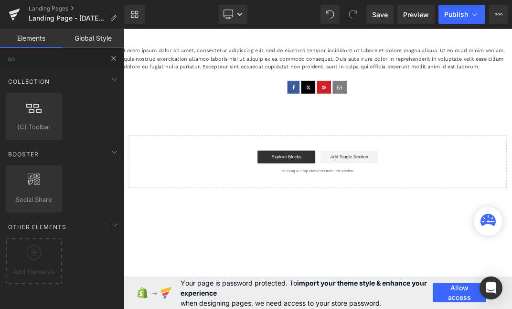
click at [108, 60] on button at bounding box center [113, 58] width 21 height 21
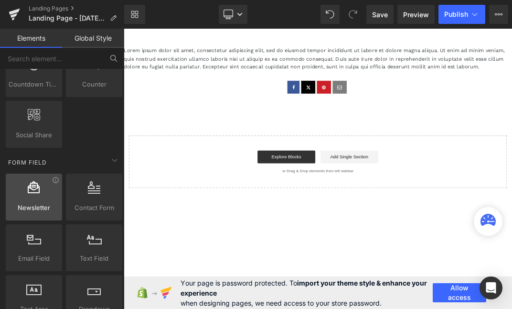
scroll to position [1339, 0]
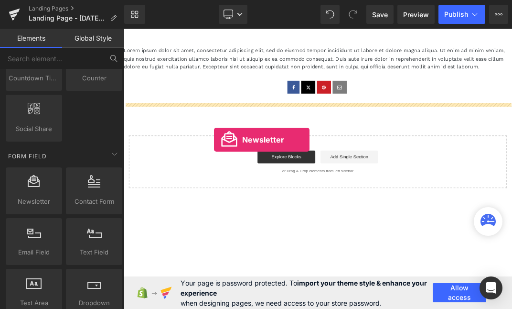
drag, startPoint x: 247, startPoint y: 192, endPoint x: 291, endPoint y: 191, distance: 44.5
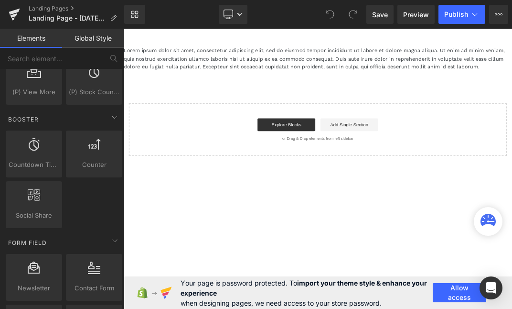
scroll to position [1265, 0]
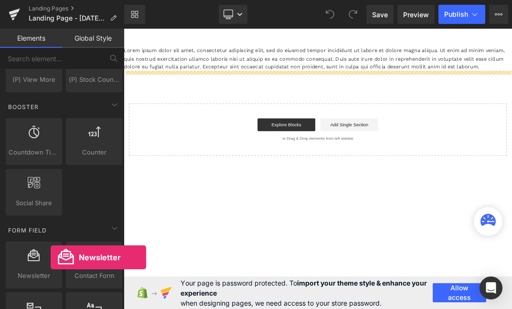
drag, startPoint x: 174, startPoint y: 286, endPoint x: 334, endPoint y: 243, distance: 164.9
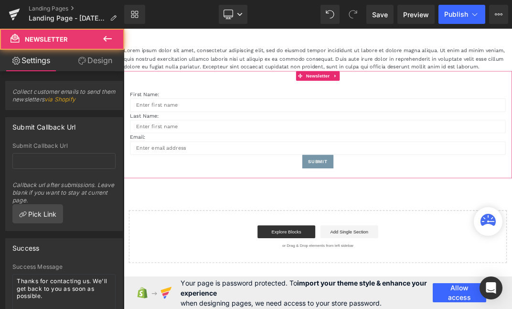
scroll to position [25, 0]
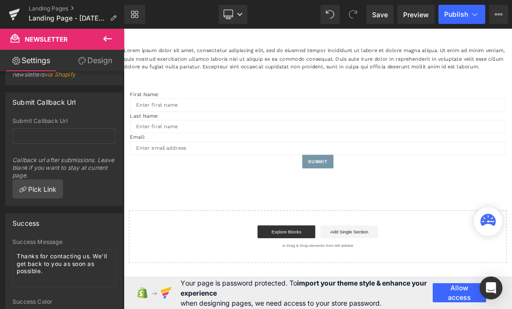
click at [112, 41] on icon at bounding box center [107, 38] width 11 height 11
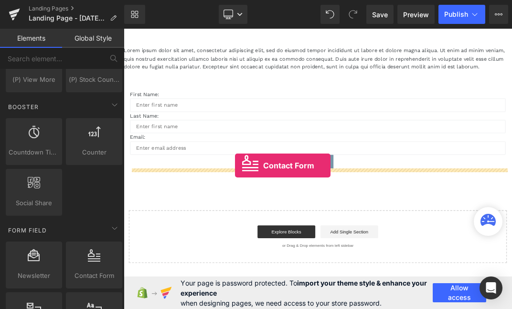
drag, startPoint x: 207, startPoint y: 292, endPoint x: 291, endPoint y: 231, distance: 103.7
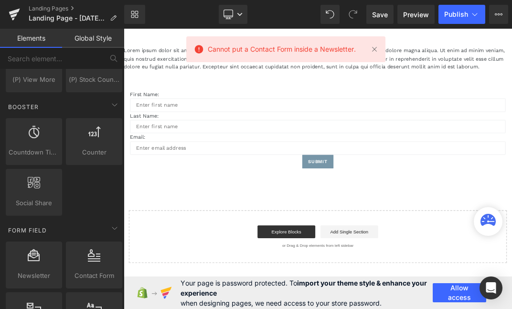
scroll to position [1416, 0]
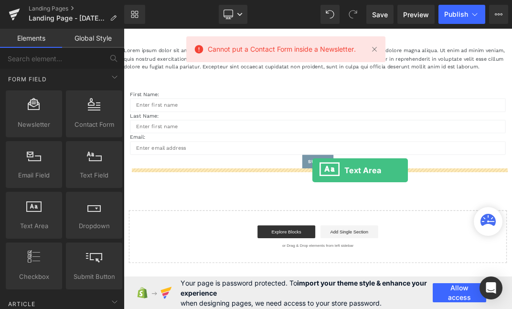
drag, startPoint x: 171, startPoint y: 248, endPoint x: 405, endPoint y: 239, distance: 233.9
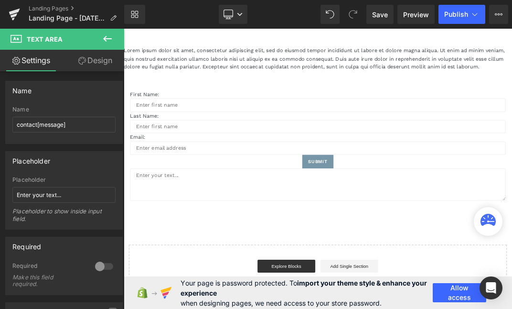
click at [110, 35] on icon at bounding box center [107, 38] width 11 height 11
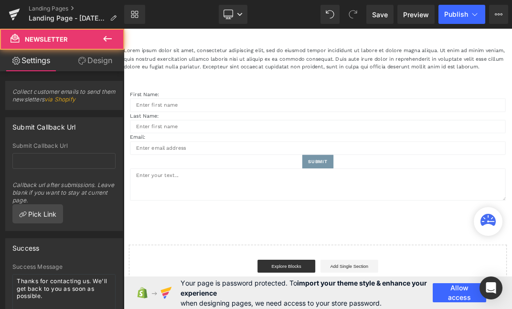
click at [267, 290] on div "First Name: Text Block Text Field Last Name: Text Block Text Field Email: Text …" at bounding box center [413, 197] width 578 height 210
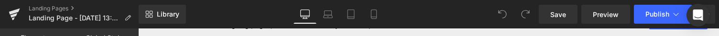
scroll to position [922, 0]
